Goal: Information Seeking & Learning: Learn about a topic

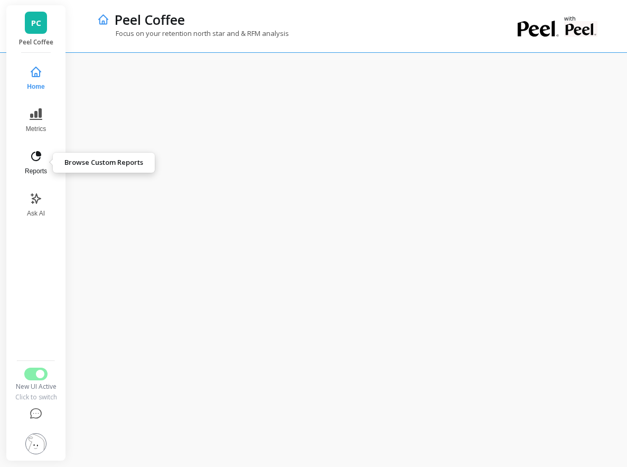
click at [36, 162] on icon at bounding box center [36, 156] width 13 height 13
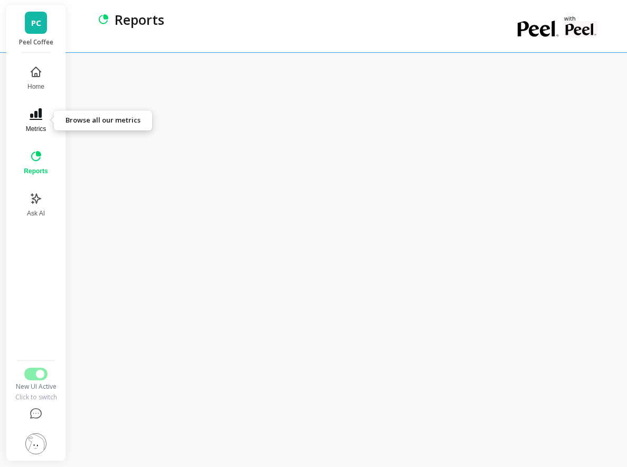
click at [46, 127] on button "Metrics" at bounding box center [35, 120] width 36 height 38
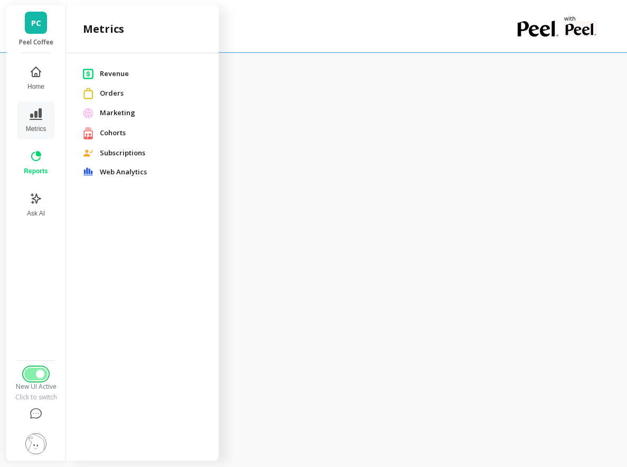
click at [38, 379] on button "Switch to Legacy UI" at bounding box center [35, 373] width 23 height 13
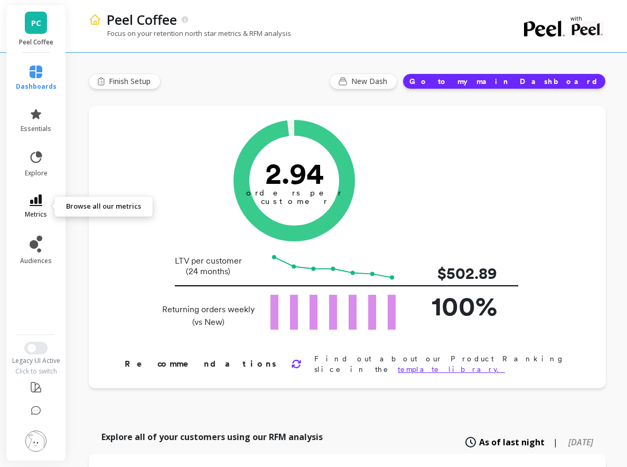
click at [36, 198] on icon at bounding box center [36, 200] width 13 height 12
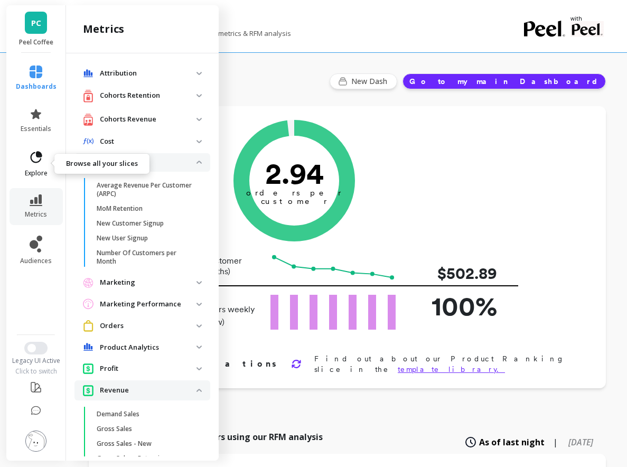
click at [36, 151] on icon at bounding box center [36, 157] width 15 height 15
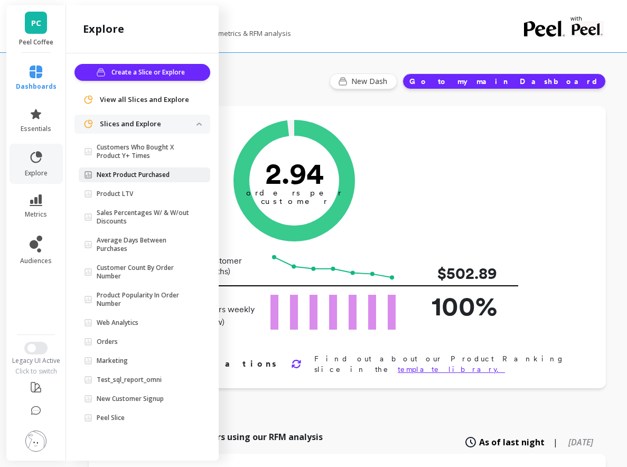
click at [136, 168] on link "Next Product Purchased" at bounding box center [144, 174] width 131 height 15
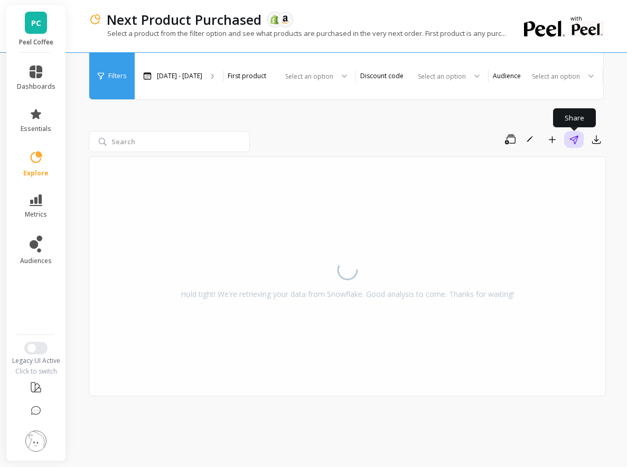
click at [570, 137] on icon "button" at bounding box center [573, 139] width 9 height 9
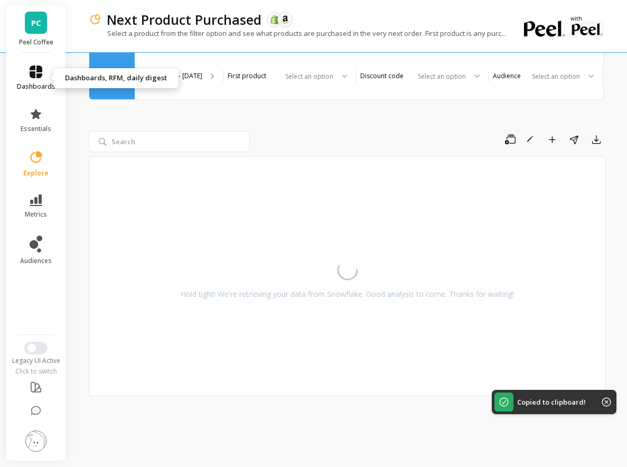
click at [44, 84] on span "dashboards" at bounding box center [36, 86] width 39 height 8
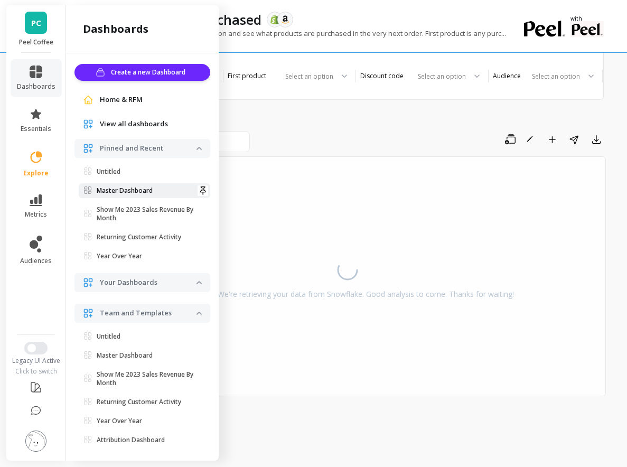
click at [139, 189] on p "Master Dashboard" at bounding box center [125, 190] width 56 height 8
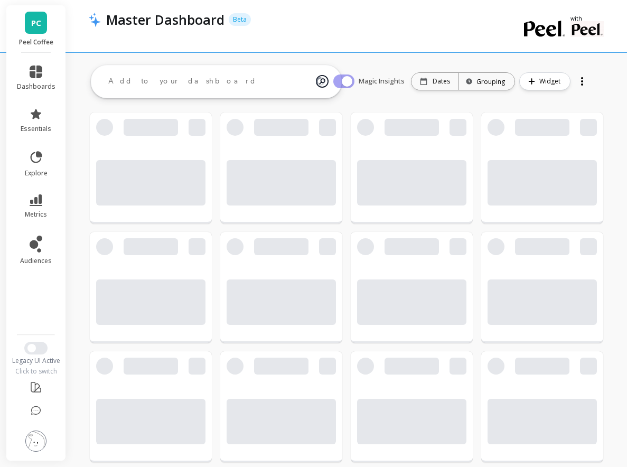
click at [584, 81] on div at bounding box center [581, 81] width 15 height 17
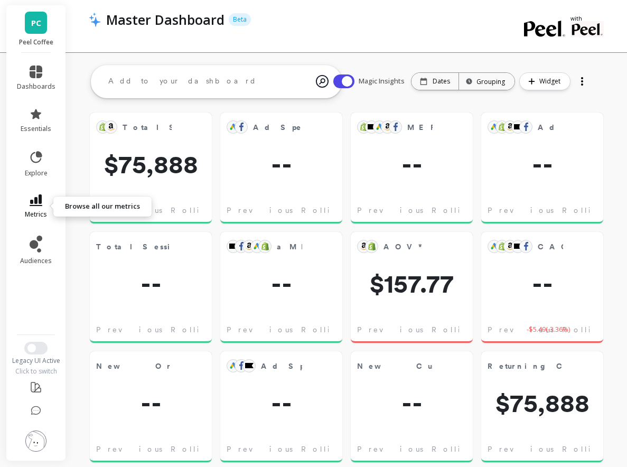
click at [37, 209] on link "metrics" at bounding box center [36, 206] width 39 height 24
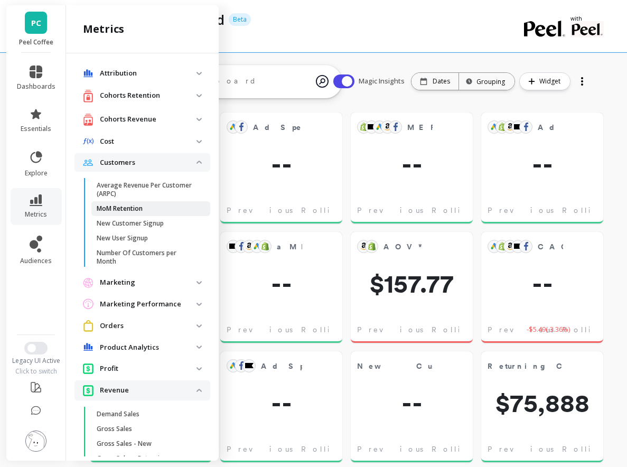
click at [139, 209] on p "MoM Retention" at bounding box center [120, 208] width 46 height 8
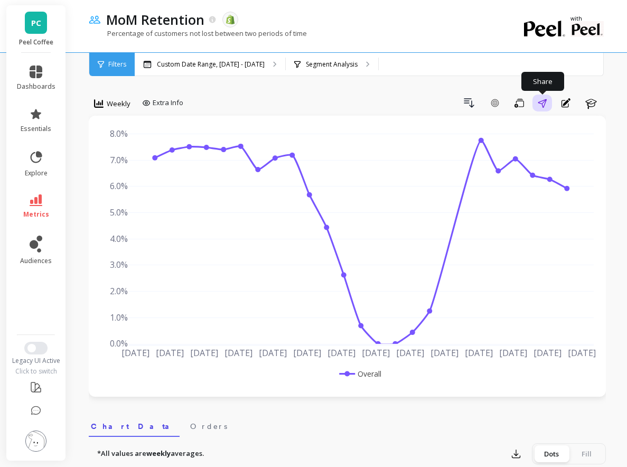
click at [540, 99] on icon "button" at bounding box center [541, 103] width 9 height 9
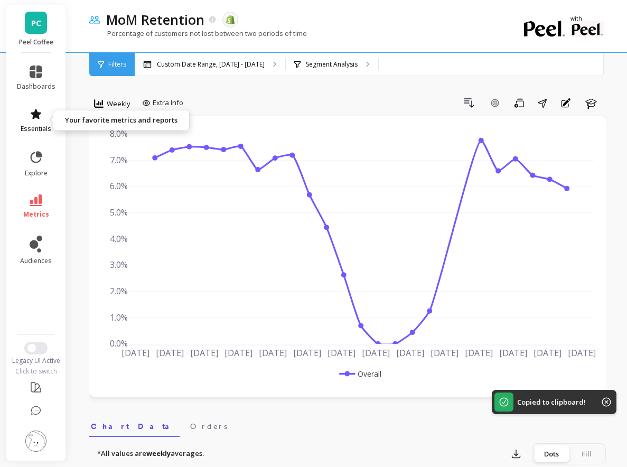
click at [36, 128] on span "essentials" at bounding box center [36, 129] width 31 height 8
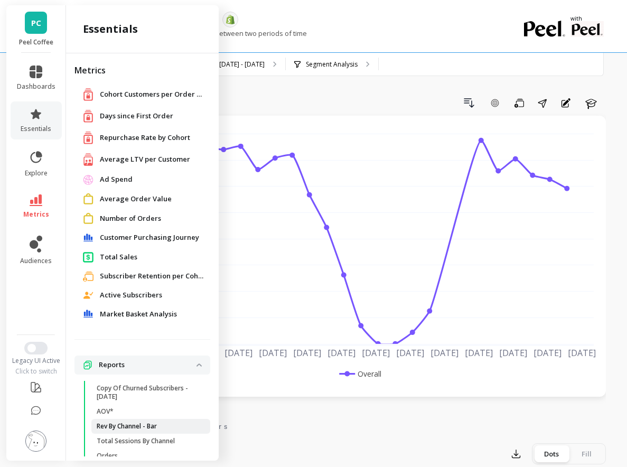
click at [124, 424] on p "Rev By Channel - Bar" at bounding box center [127, 426] width 60 height 8
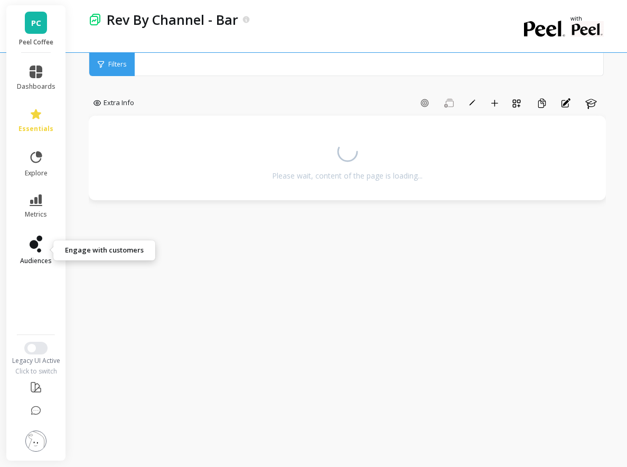
click at [30, 249] on icon at bounding box center [36, 243] width 13 height 17
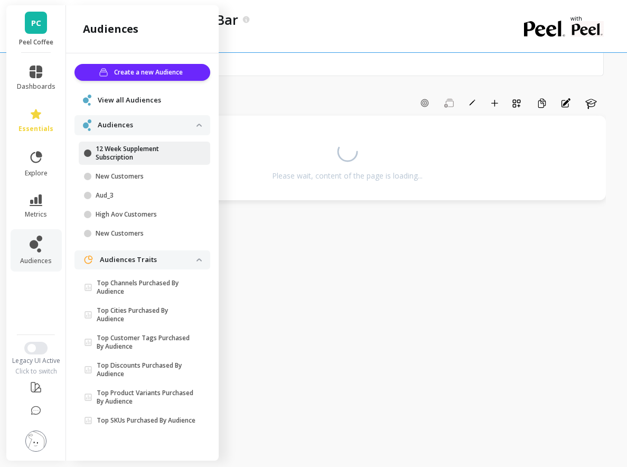
click at [110, 156] on p "12 Week Supplement Subscription" at bounding box center [146, 153] width 101 height 17
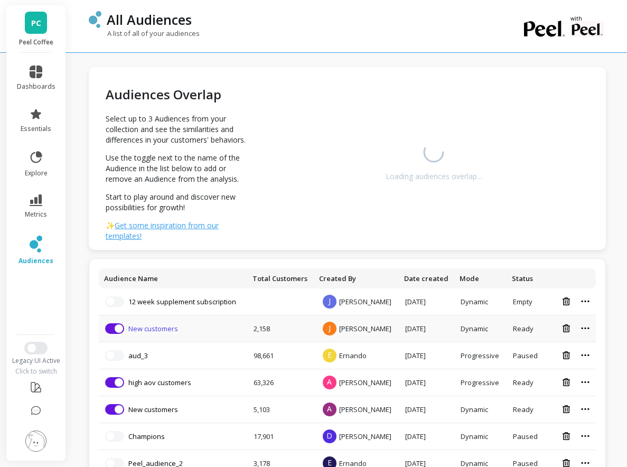
click at [155, 327] on link "New customers" at bounding box center [153, 329] width 50 height 10
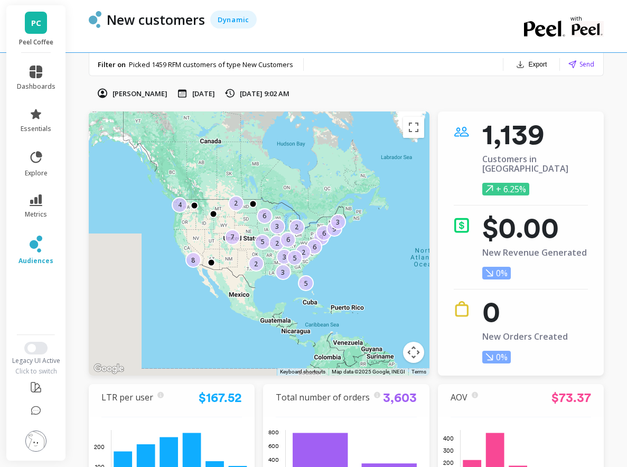
click at [582, 60] on span "Send" at bounding box center [586, 64] width 15 height 10
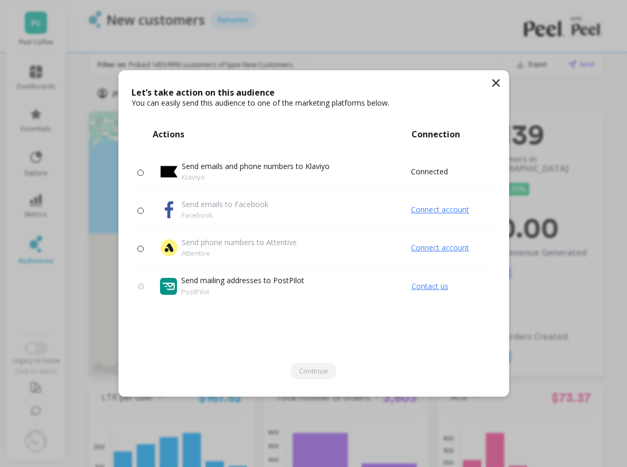
click at [488, 89] on p "Let’s take action on this audience" at bounding box center [313, 92] width 364 height 11
click at [496, 79] on icon at bounding box center [495, 83] width 13 height 13
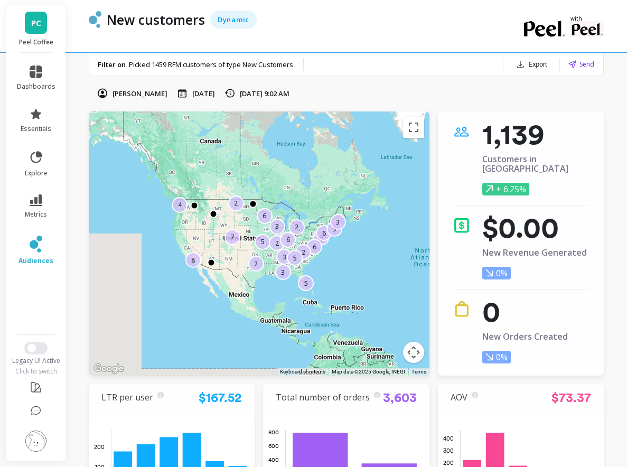
click at [529, 60] on button "Export" at bounding box center [531, 64] width 40 height 15
click at [436, 93] on div "Jordan Berg Jun 18, 2025 Sep 19, 2025, 9:02 AM" at bounding box center [346, 93] width 515 height 11
click at [39, 169] on span "explore" at bounding box center [36, 173] width 23 height 8
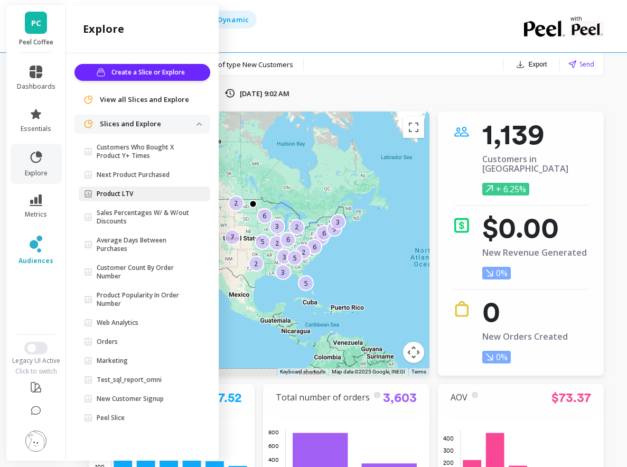
click at [111, 198] on link "Product LTV" at bounding box center [144, 193] width 131 height 15
